Goal: Obtain resource: Obtain resource

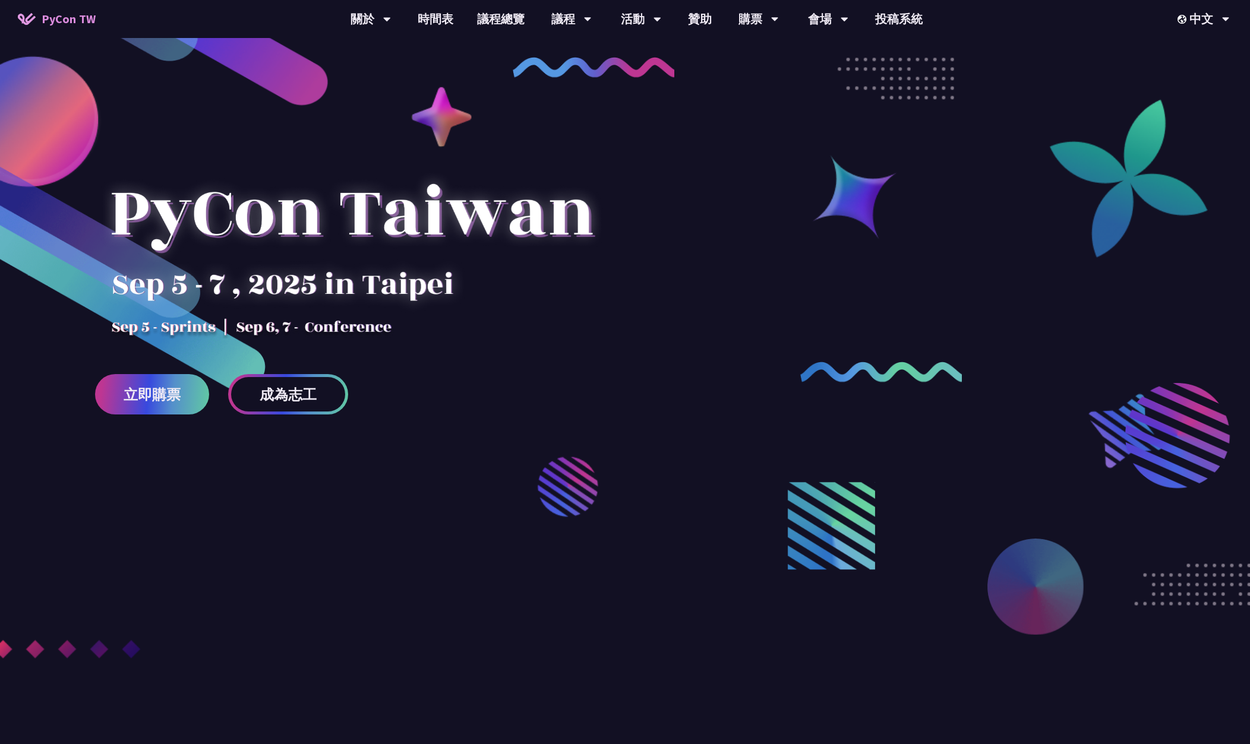
click at [262, 258] on div at bounding box center [351, 235] width 513 height 208
click at [361, 22] on div "關於" at bounding box center [370, 19] width 40 height 38
click at [361, 49] on link "PyCon [GEOGRAPHIC_DATA]" at bounding box center [371, 55] width 114 height 28
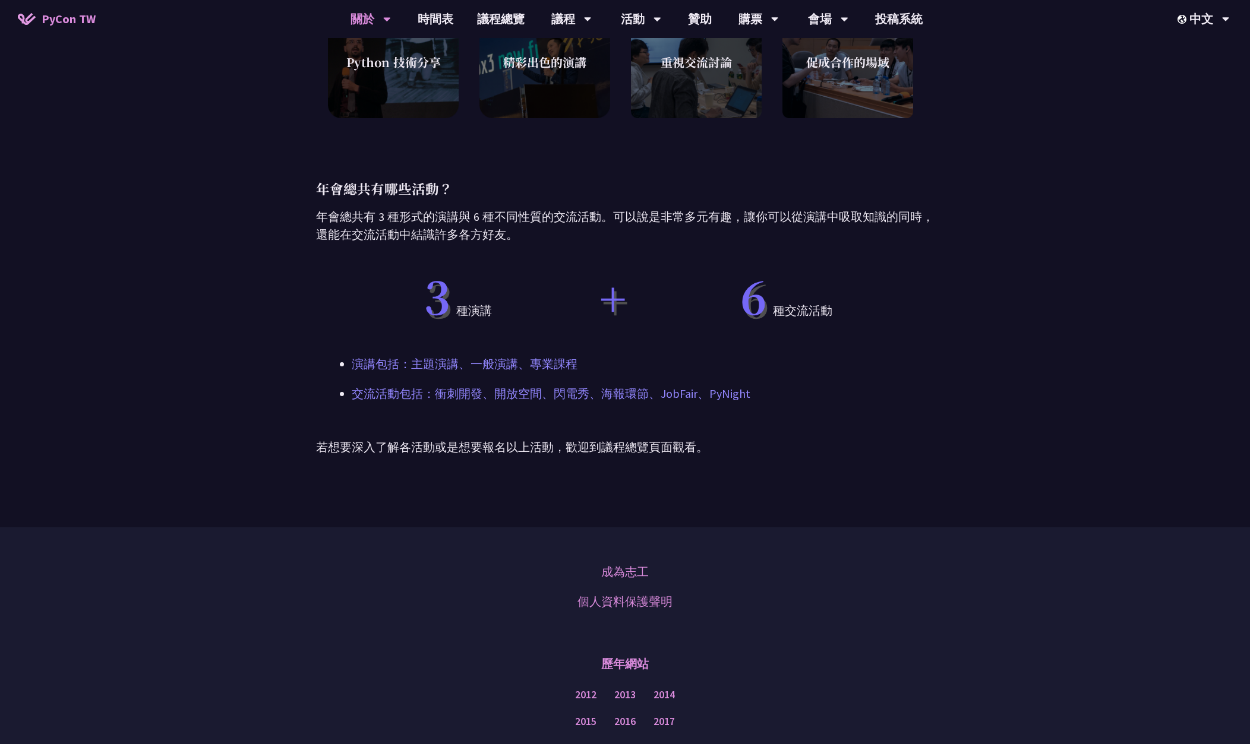
scroll to position [935, 0]
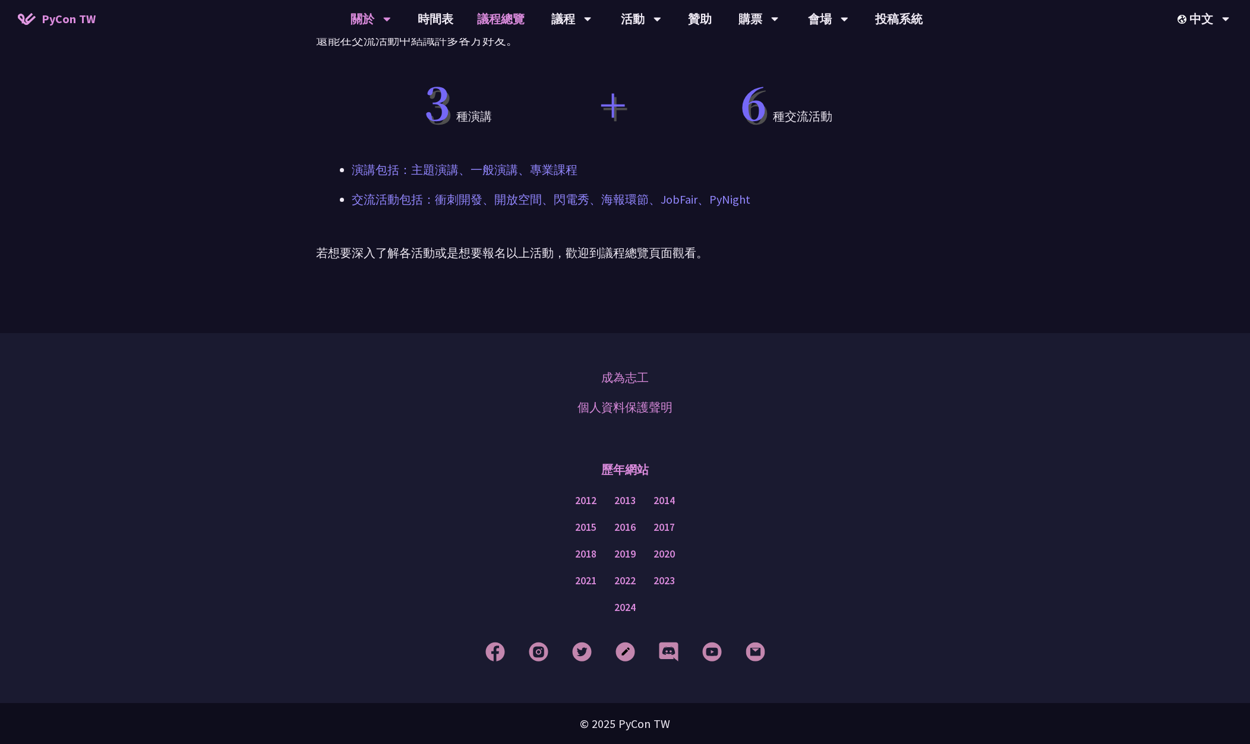
click at [492, 17] on link "議程總覽" at bounding box center [500, 19] width 71 height 38
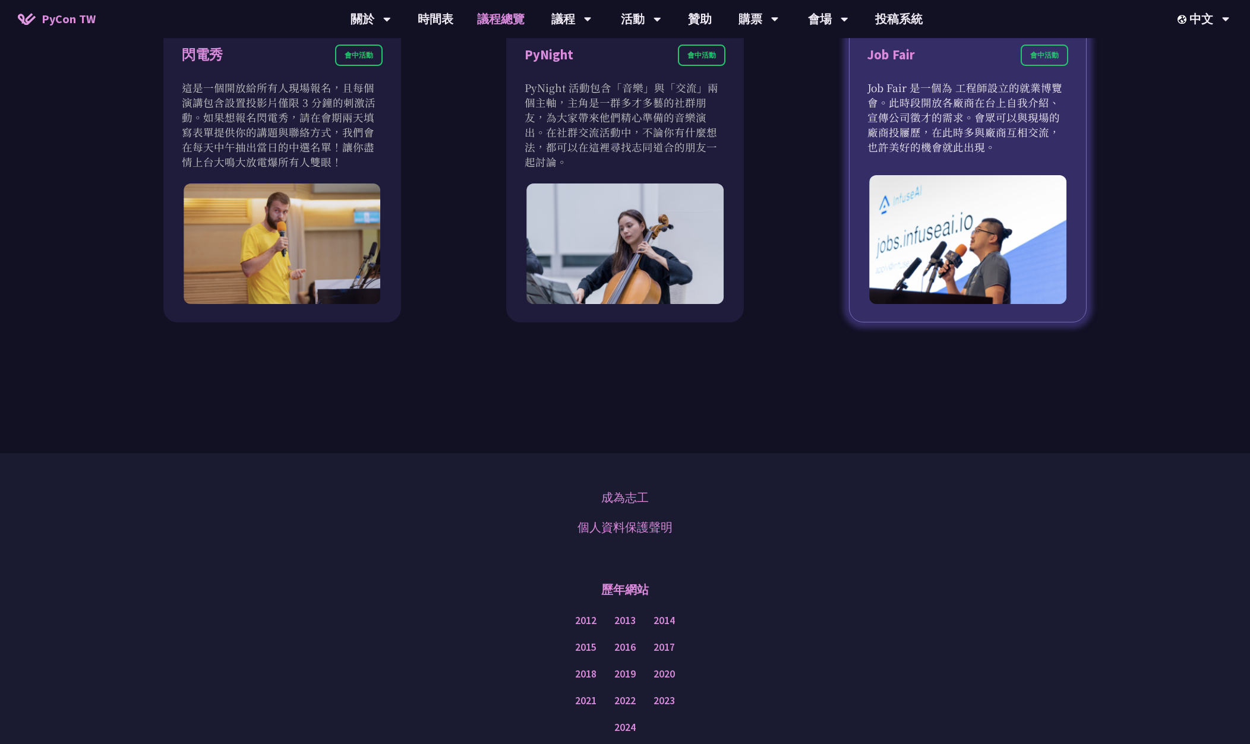
scroll to position [1231, 0]
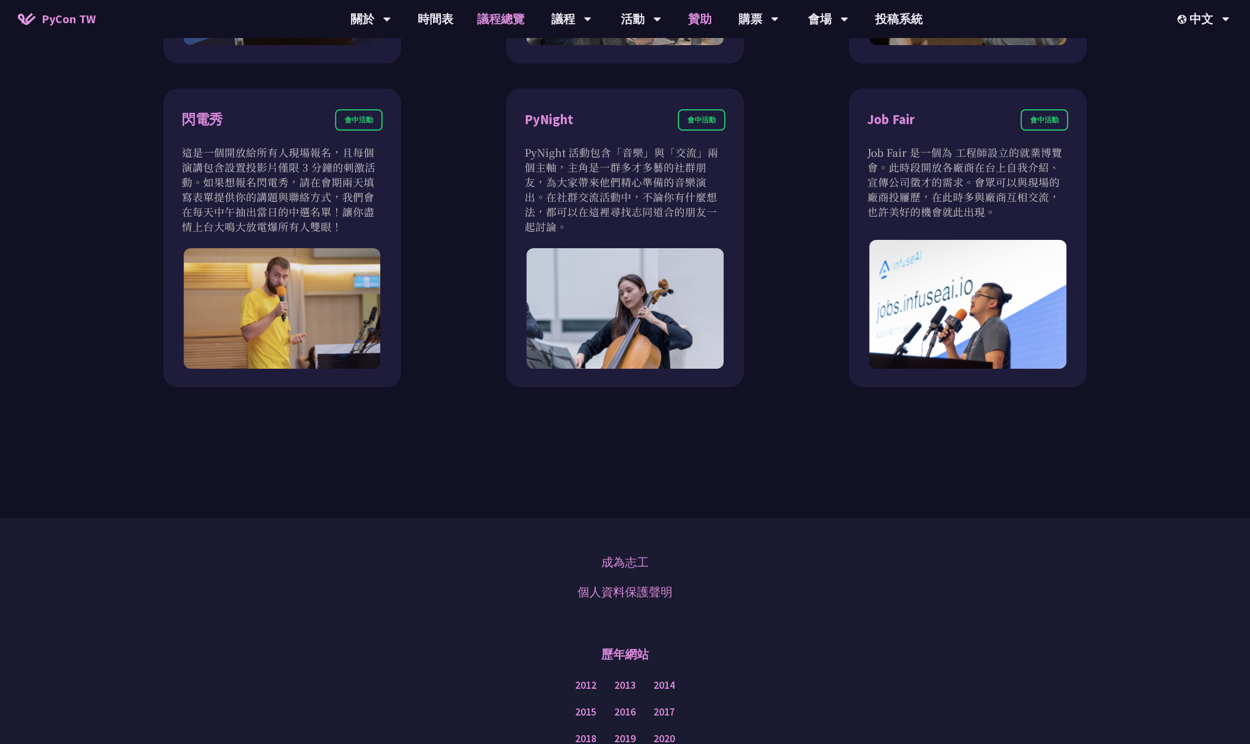
click at [700, 17] on link "贊助" at bounding box center [700, 19] width 48 height 38
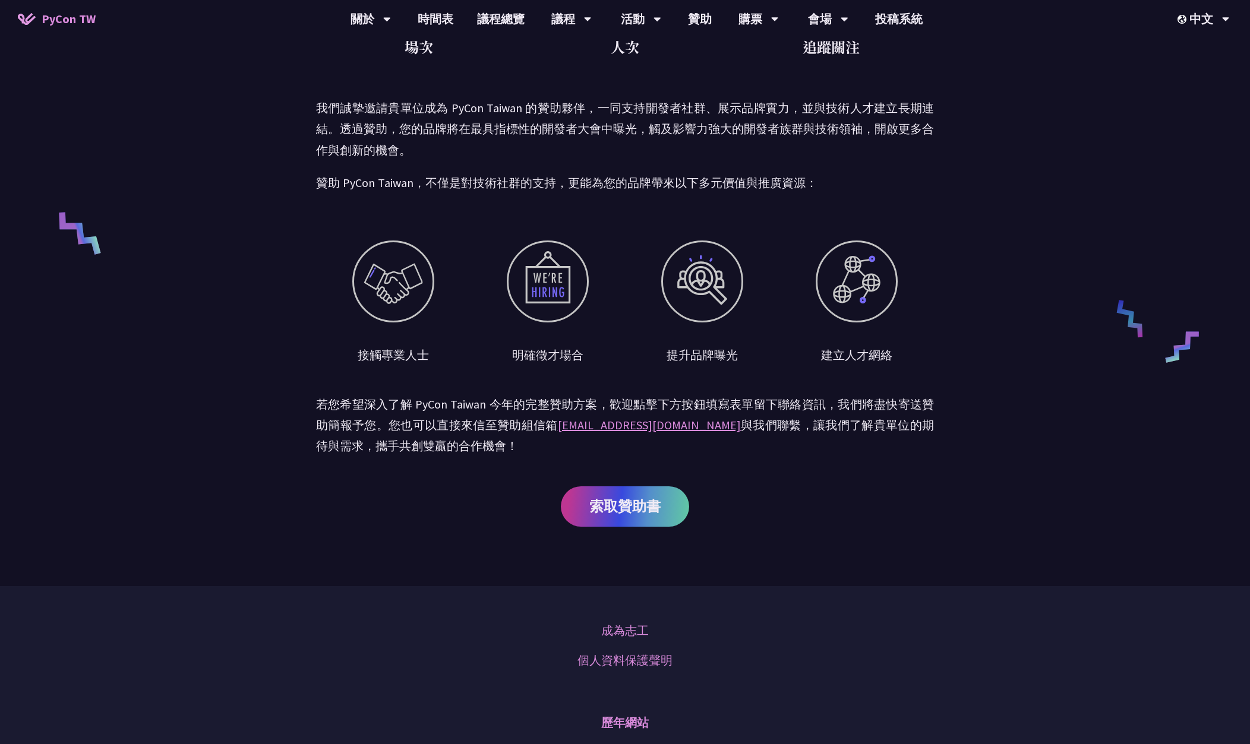
scroll to position [624, 0]
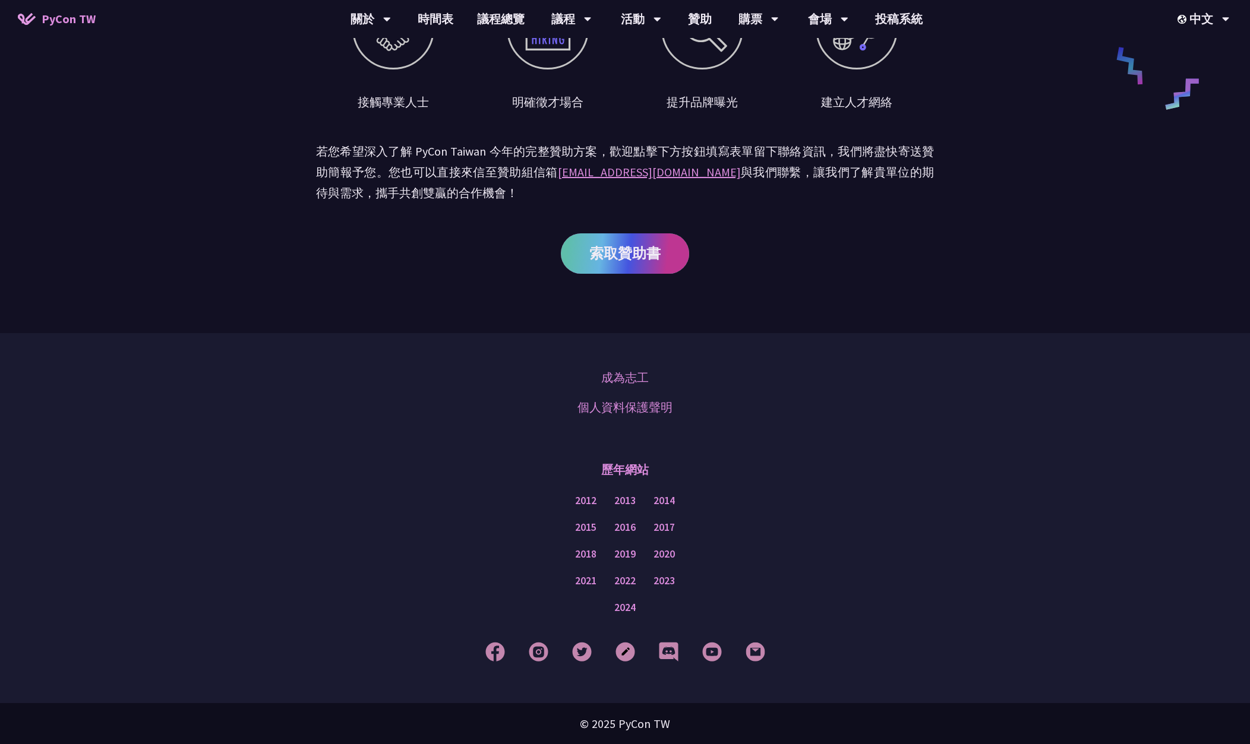
click at [651, 258] on span "索取贊助書" at bounding box center [624, 253] width 71 height 15
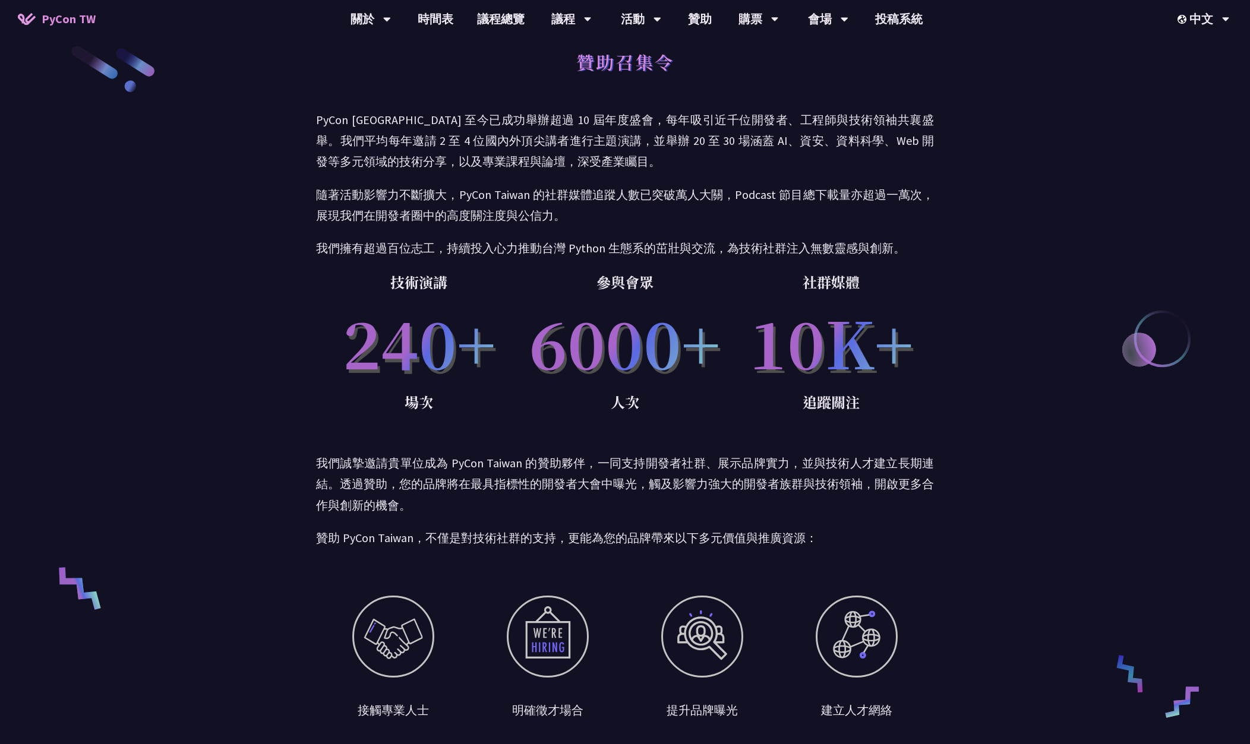
scroll to position [0, 0]
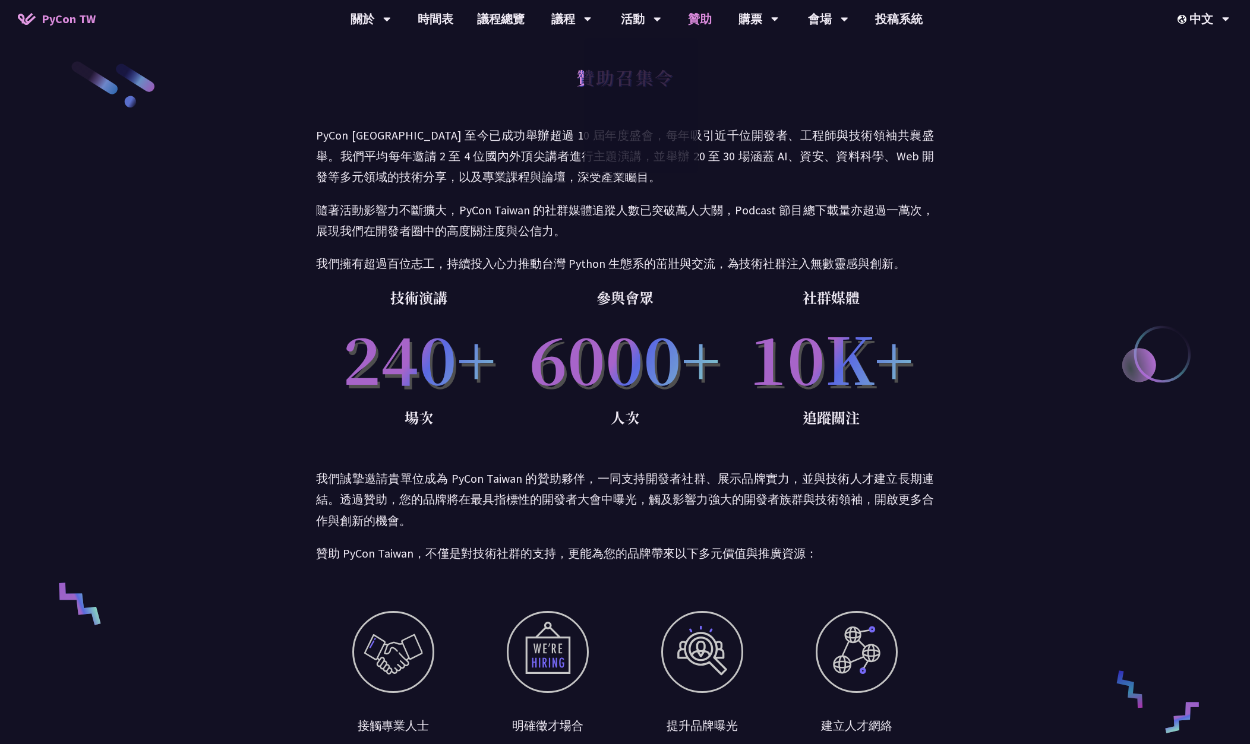
click at [707, 20] on link "贊助" at bounding box center [700, 19] width 48 height 38
click at [701, 17] on link "贊助" at bounding box center [700, 19] width 48 height 38
click at [711, 18] on link "贊助" at bounding box center [700, 19] width 48 height 38
click at [58, 12] on span "PyCon TW" at bounding box center [69, 19] width 54 height 18
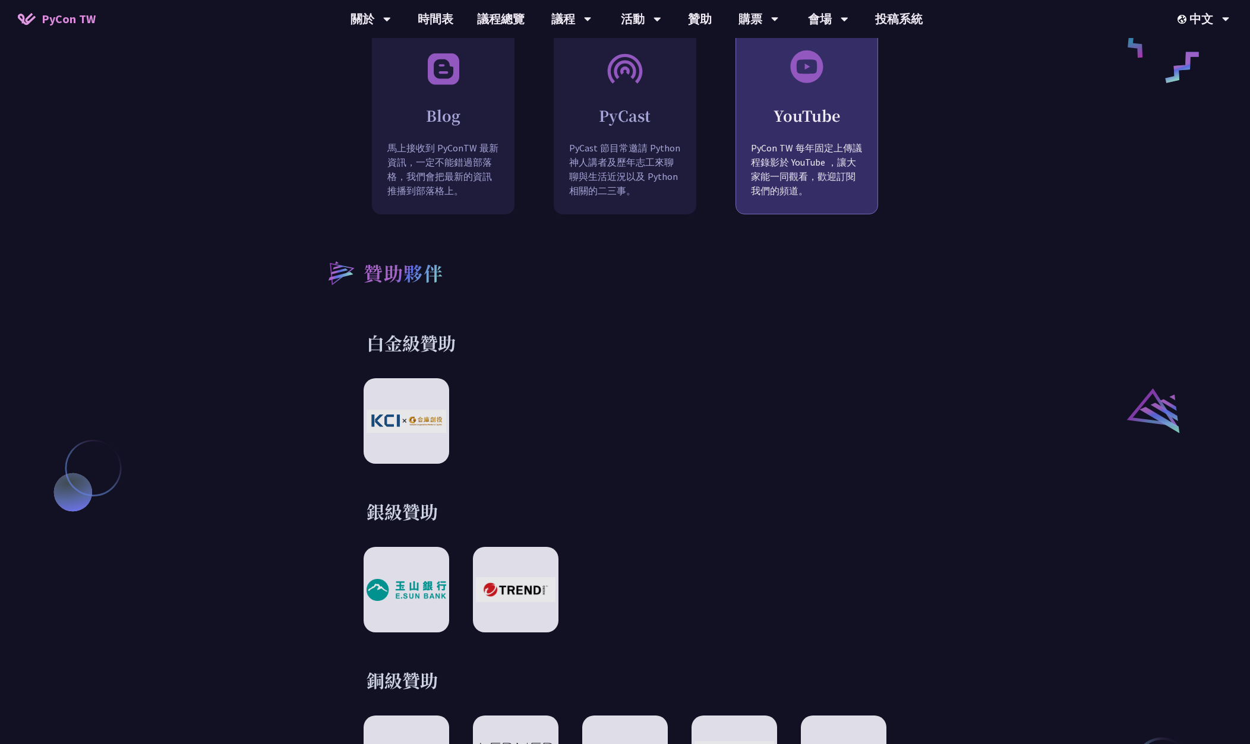
scroll to position [1050, 0]
